Goal: Information Seeking & Learning: Learn about a topic

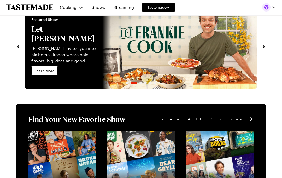
scroll to position [23, 0]
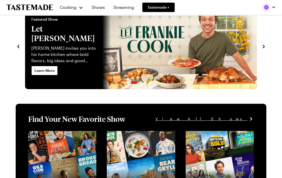
click at [41, 68] on span "Learn More" at bounding box center [45, 70] width 20 height 5
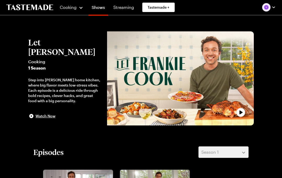
click at [72, 5] on span "Cooking" at bounding box center [68, 7] width 17 height 5
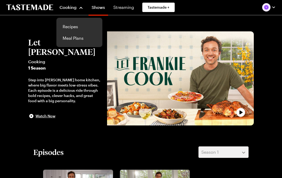
click at [77, 27] on link "Recipes" at bounding box center [80, 27] width 40 height 12
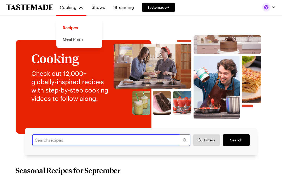
click at [36, 143] on input "text" at bounding box center [111, 140] width 158 height 12
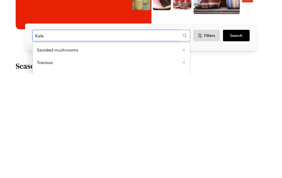
type input "Kale"
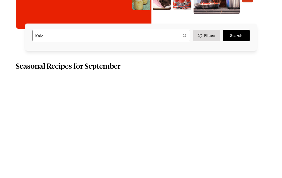
scroll to position [105, 0]
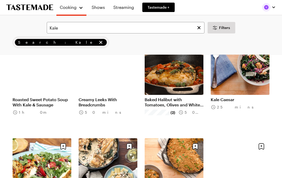
scroll to position [260, 0]
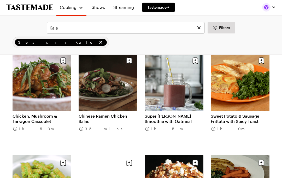
scroll to position [959, 0]
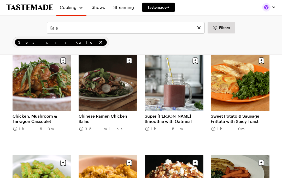
click at [114, 114] on link "Chinese Ramen Chicken Salad" at bounding box center [108, 119] width 59 height 10
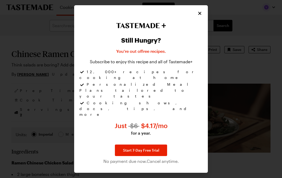
type textarea "x"
click at [201, 15] on icon "Close" at bounding box center [200, 13] width 3 height 3
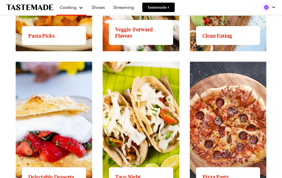
scroll to position [631, 0]
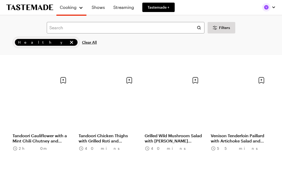
scroll to position [327, 0]
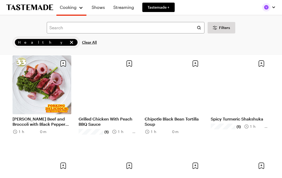
scroll to position [956, 0]
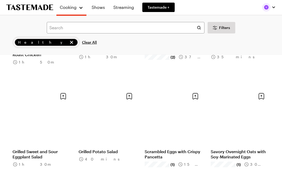
scroll to position [1563, 0]
